Goal: Task Accomplishment & Management: Use online tool/utility

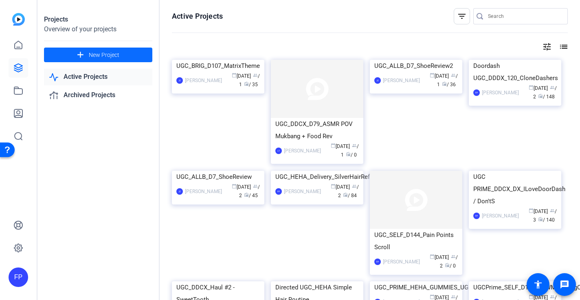
click at [97, 55] on span "New Project" at bounding box center [104, 55] width 31 height 9
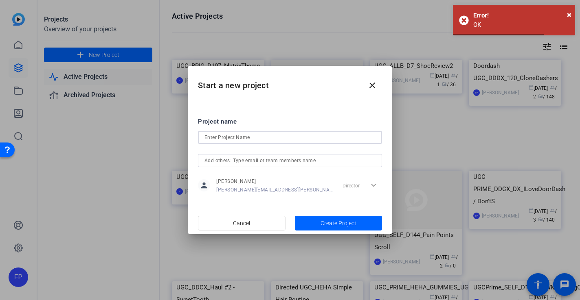
click at [246, 139] on input at bounding box center [289, 138] width 171 height 10
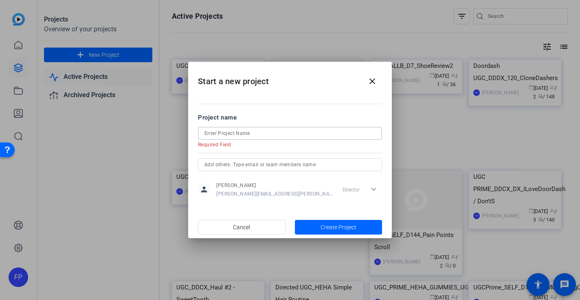
paste input "UGC_SELF_D149_WhileYouWait_LeftSide - Shotlist"
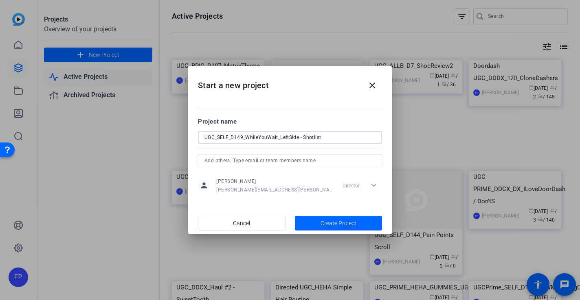
type input "UGC_SELF_D149_WhileYouWait_LeftSide - Shotlist"
click at [271, 160] on input "text" at bounding box center [289, 161] width 171 height 10
click at [370, 186] on div "Director expand_more" at bounding box center [360, 185] width 43 height 15
click at [373, 183] on div "Director expand_more" at bounding box center [360, 185] width 43 height 15
click at [244, 162] on input "text" at bounding box center [289, 161] width 171 height 10
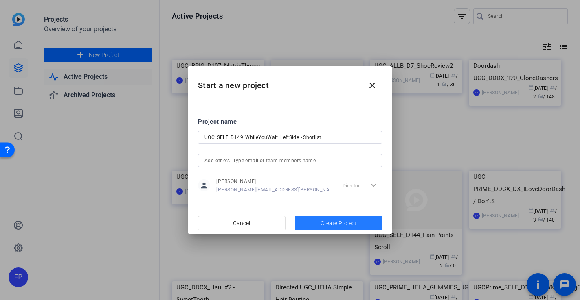
click at [323, 226] on span "Create Project" at bounding box center [338, 223] width 36 height 9
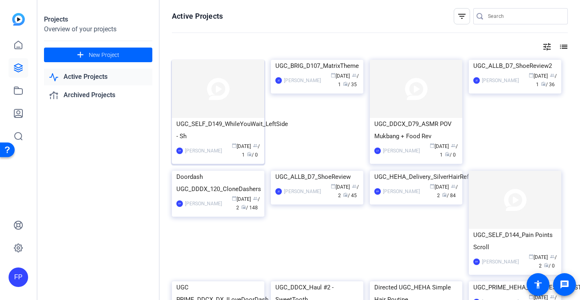
click at [209, 101] on img at bounding box center [218, 89] width 92 height 58
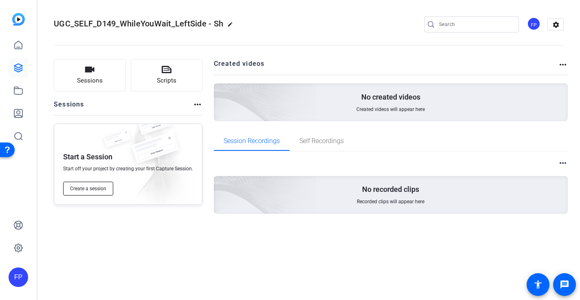
click at [94, 193] on button "Create a session" at bounding box center [88, 189] width 50 height 14
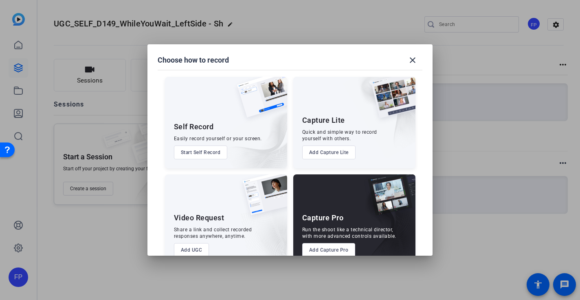
click at [331, 250] on button "Add Capture Pro" at bounding box center [328, 250] width 53 height 14
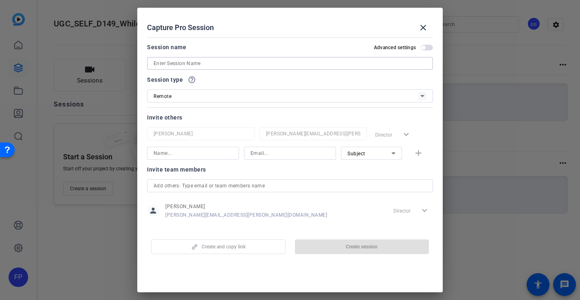
click at [199, 62] on input at bounding box center [289, 64] width 273 height 10
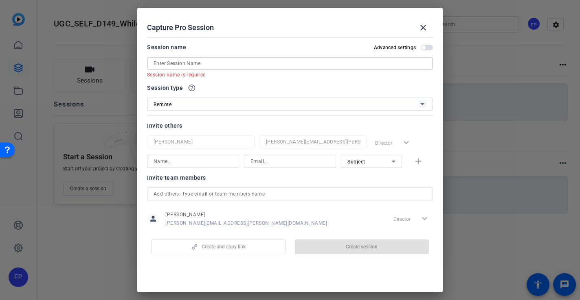
paste input "[PERSON_NAME]"
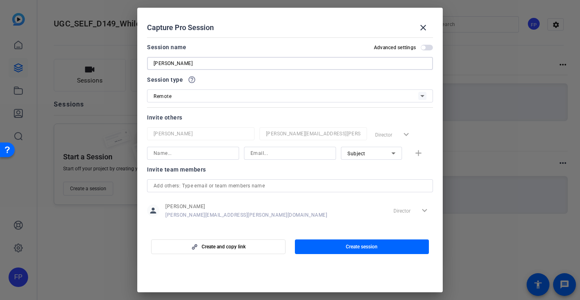
type input "[PERSON_NAME]"
click at [228, 246] on span "Create and copy link" at bounding box center [224, 247] width 44 height 7
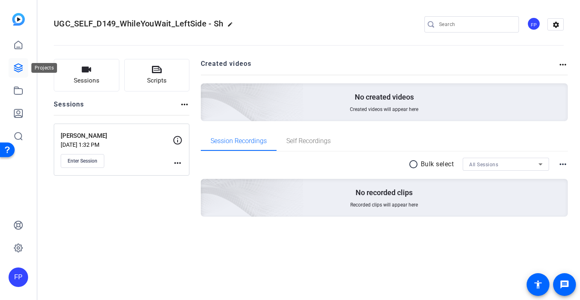
click at [14, 70] on icon at bounding box center [18, 68] width 8 height 8
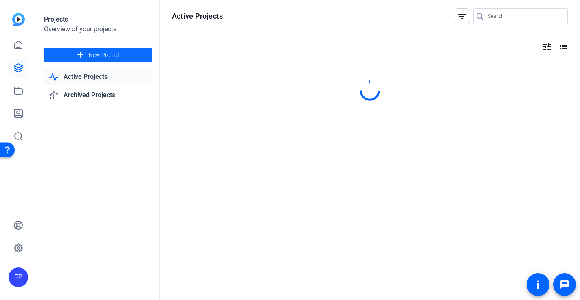
click at [86, 52] on span at bounding box center [98, 55] width 108 height 20
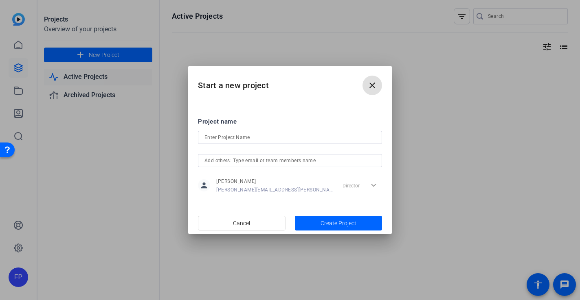
click at [226, 134] on input at bounding box center [289, 138] width 171 height 10
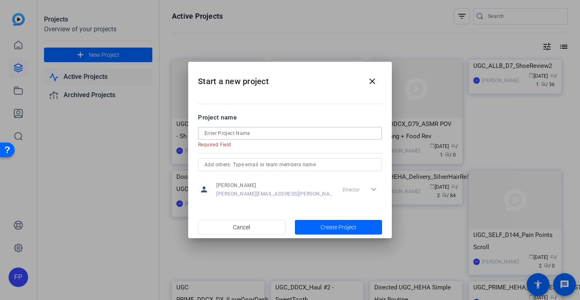
paste input "UGC_HEHA_D59_Transformation+RegrowthRoutine"
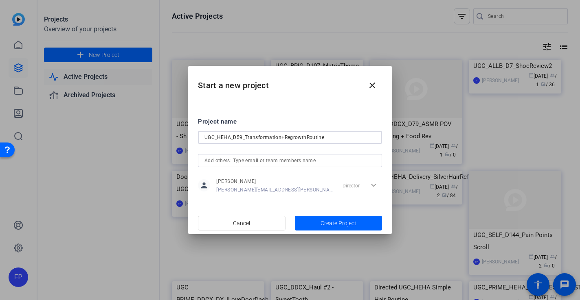
type input "UGC_HEHA_D59_Transformation+RegrowthRoutine"
click at [273, 161] on input "text" at bounding box center [289, 161] width 171 height 10
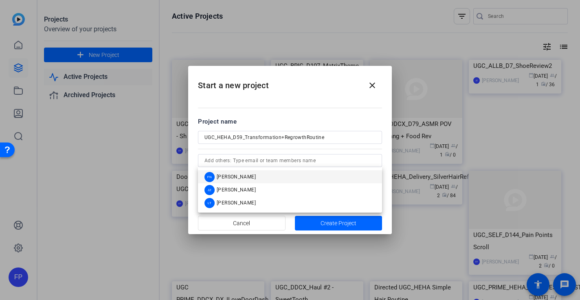
click at [354, 107] on mat-dialog-content "Project name UGC_HEHA_D59_Transformation+RegrowthRoutine person [PERSON_NAME] […" at bounding box center [290, 155] width 204 height 113
click at [310, 159] on input "text" at bounding box center [289, 161] width 171 height 10
paste input "[EMAIL_ADDRESS][PERSON_NAME][DOMAIN_NAME]"
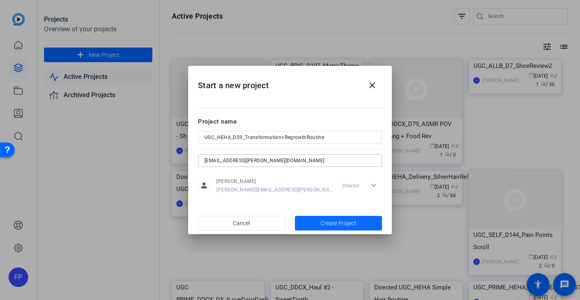
type input "[EMAIL_ADDRESS][PERSON_NAME][DOMAIN_NAME]"
click at [326, 222] on span "Create Project" at bounding box center [338, 223] width 36 height 9
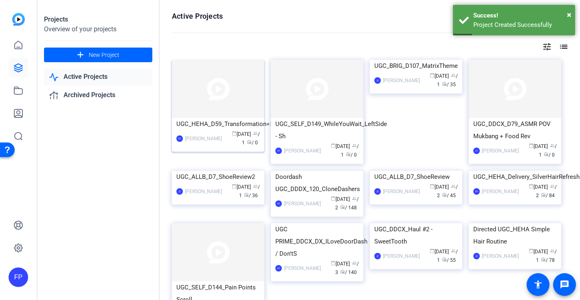
click at [225, 96] on img at bounding box center [218, 89] width 92 height 58
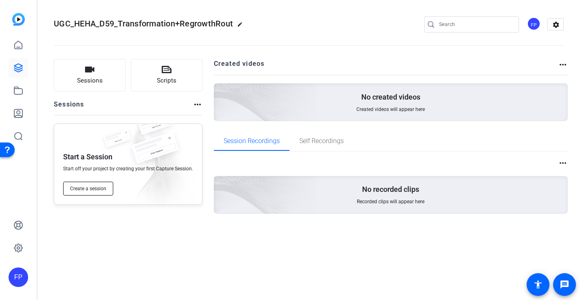
click at [92, 188] on span "Create a session" at bounding box center [88, 189] width 36 height 7
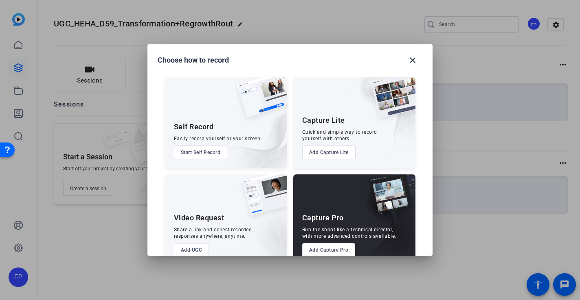
click at [328, 250] on button "Add Capture Pro" at bounding box center [328, 250] width 53 height 14
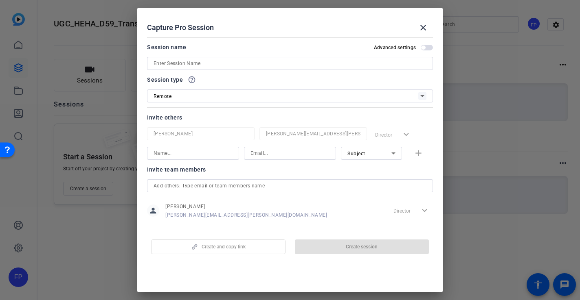
click at [229, 64] on input at bounding box center [289, 64] width 273 height 10
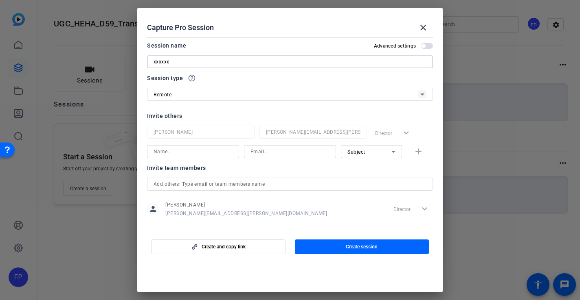
type input "xxxxxx"
click at [247, 183] on input "text" at bounding box center [289, 185] width 273 height 10
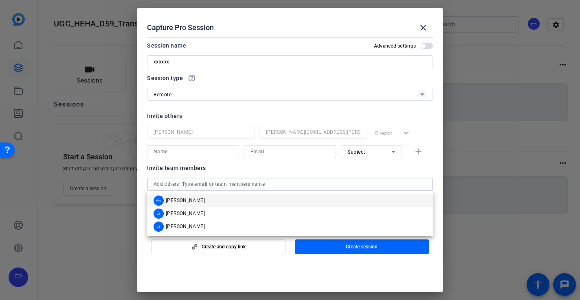
paste input "[EMAIL_ADDRESS][PERSON_NAME][DOMAIN_NAME]"
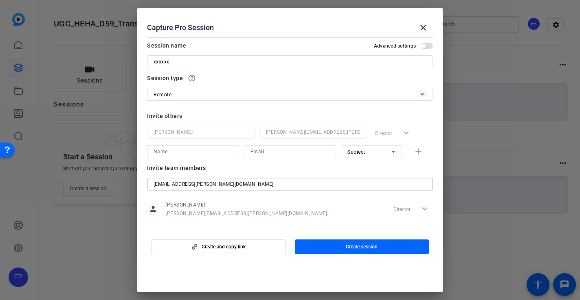
type input "[EMAIL_ADDRESS][PERSON_NAME][DOMAIN_NAME]"
click at [248, 170] on div "Invite team members" at bounding box center [290, 168] width 286 height 10
click at [331, 248] on span "button" at bounding box center [362, 247] width 134 height 20
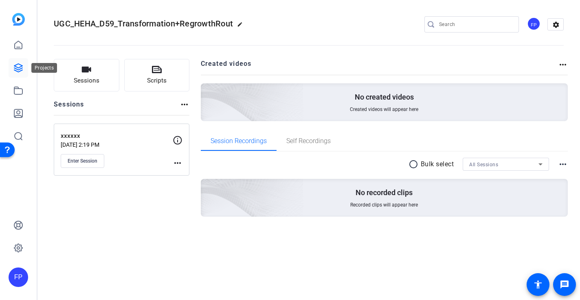
click at [22, 68] on icon at bounding box center [18, 68] width 8 height 8
